Goal: Task Accomplishment & Management: Use online tool/utility

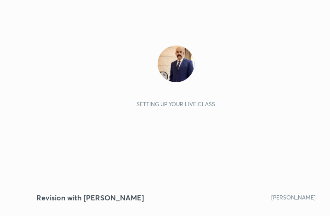
scroll to position [157, 293]
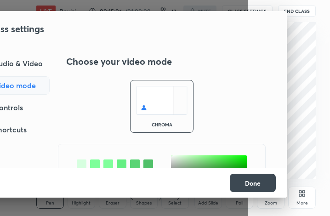
click at [30, 66] on div "Audio & Video" at bounding box center [11, 63] width 78 height 18
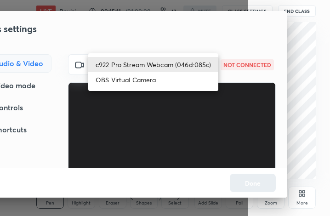
click at [186, 62] on body "1 2 3 4 5 6 7 C X Z C X Z E E Erase all H H LIVE Revision with Dr Sidharth Aror…" at bounding box center [165, 108] width 330 height 216
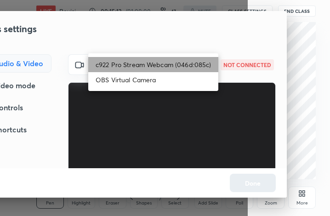
click at [186, 62] on li "c922 Pro Stream Webcam (046d:085c)" at bounding box center [153, 64] width 130 height 15
type input "32eb6de83691c6bb65fffdfdd7eb28785816e751ea23d04a09486e6ff0e5be90"
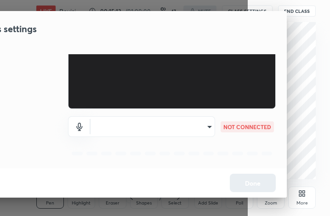
scroll to position [94, 0]
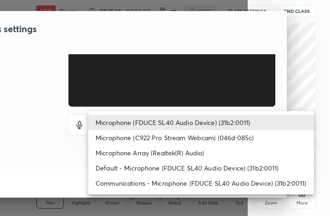
click at [177, 114] on body "1 2 3 4 5 6 7 C X Z C X Z E E Erase all H H LIVE Revision with Dr Sidharth Aror…" at bounding box center [165, 108] width 330 height 216
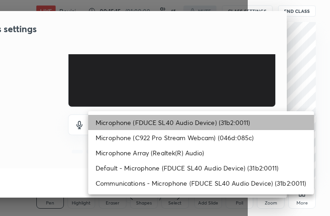
click at [174, 120] on li "Microphone (FDUCE SL40 Audio Device) (31b2:0011)" at bounding box center [200, 122] width 225 height 15
type input "f1d7a08b02233fb3656ece925d42efdcf7e02bcf585cb001f13b8ad6730365c9"
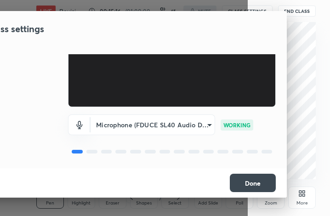
click at [249, 183] on button "Done" at bounding box center [253, 183] width 46 height 18
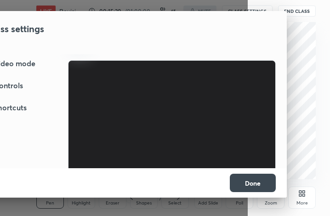
scroll to position [18, 0]
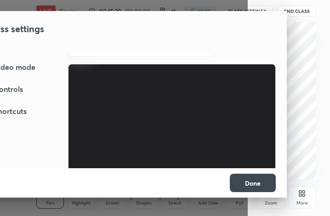
drag, startPoint x: 223, startPoint y: 109, endPoint x: 224, endPoint y: 135, distance: 25.8
click at [224, 135] on video at bounding box center [172, 122] width 208 height 117
click at [255, 182] on button "Done" at bounding box center [253, 183] width 46 height 18
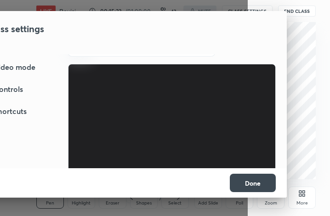
click at [255, 182] on button "Done" at bounding box center [253, 183] width 46 height 18
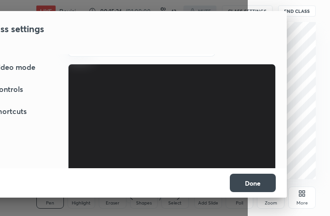
click at [255, 182] on button "Done" at bounding box center [253, 183] width 46 height 18
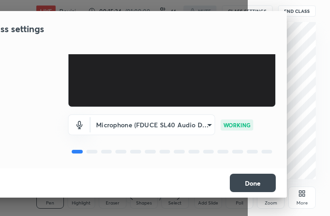
click at [246, 178] on button "Done" at bounding box center [253, 183] width 46 height 18
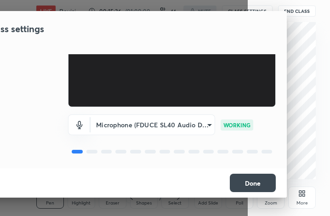
click at [246, 178] on button "Done" at bounding box center [253, 183] width 46 height 18
click at [244, 180] on button "Done" at bounding box center [253, 183] width 46 height 18
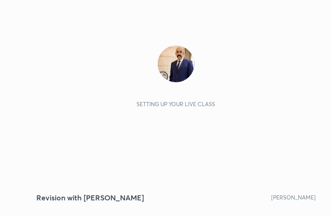
scroll to position [157, 293]
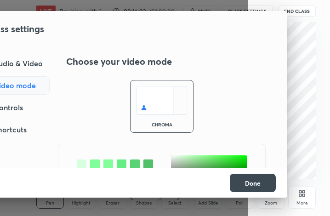
click at [27, 58] on div "Audio & Video" at bounding box center [11, 63] width 78 height 18
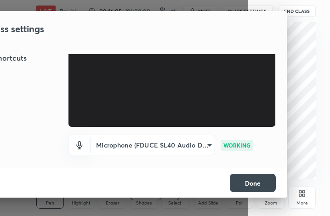
scroll to position [94, 0]
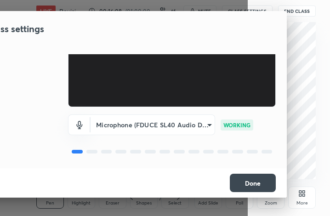
click at [241, 182] on button "Done" at bounding box center [253, 183] width 46 height 18
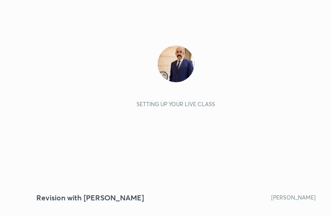
scroll to position [157, 293]
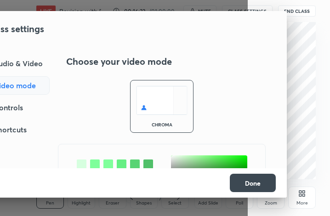
click at [29, 57] on div "Audio & Video" at bounding box center [11, 63] width 78 height 18
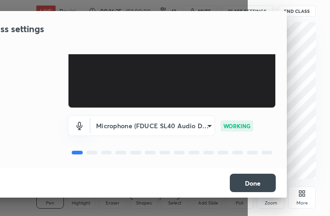
scroll to position [93, 0]
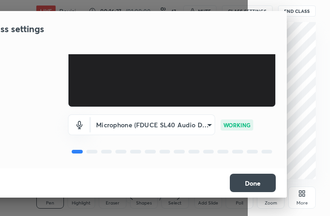
click at [266, 182] on button "Done" at bounding box center [253, 183] width 46 height 18
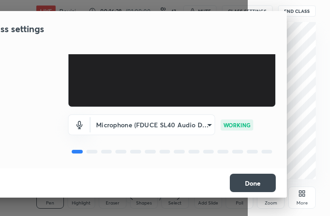
click at [266, 182] on button "Done" at bounding box center [253, 183] width 46 height 18
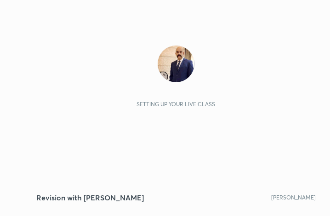
scroll to position [157, 293]
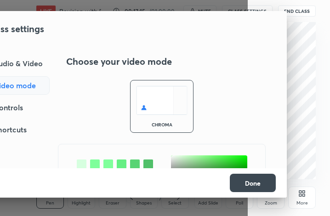
click at [22, 59] on div "Audio & Video" at bounding box center [11, 63] width 78 height 18
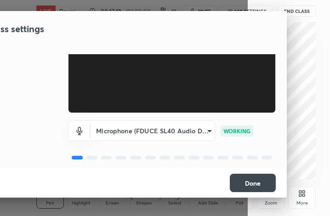
scroll to position [86, 0]
click at [242, 184] on button "Done" at bounding box center [253, 183] width 46 height 18
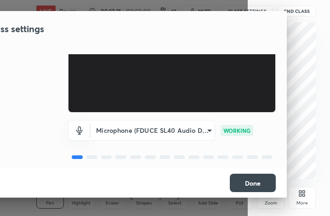
click at [242, 184] on button "Done" at bounding box center [253, 183] width 46 height 18
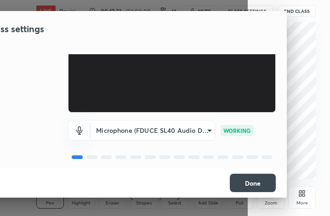
click at [242, 184] on button "Done" at bounding box center [253, 183] width 46 height 18
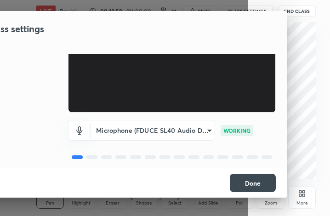
click at [248, 184] on button "Done" at bounding box center [253, 183] width 46 height 18
